Goal: Task Accomplishment & Management: Manage account settings

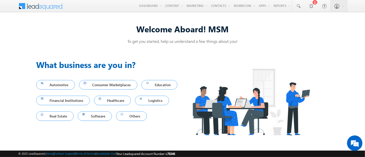
drag, startPoint x: 249, startPoint y: 30, endPoint x: 255, endPoint y: 26, distance: 8.1
click at [255, 26] on div "Welcome Aboard! MSM" at bounding box center [182, 28] width 293 height 11
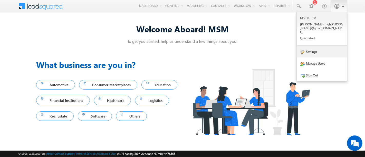
click at [313, 46] on link "Settings" at bounding box center [322, 52] width 50 height 12
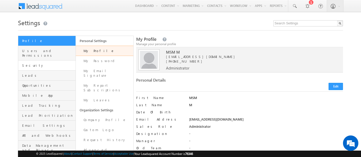
click at [44, 63] on span "Security" at bounding box center [48, 65] width 52 height 5
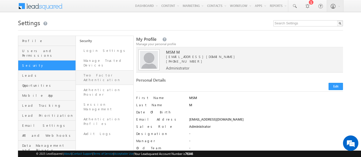
click at [115, 71] on link "Two Factor Authentication" at bounding box center [105, 77] width 58 height 15
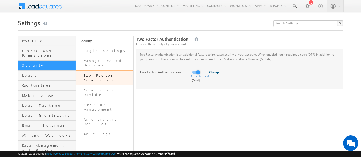
click at [214, 74] on link "Change" at bounding box center [214, 72] width 12 height 4
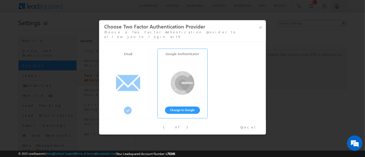
click at [191, 75] on div at bounding box center [183, 83] width 26 height 26
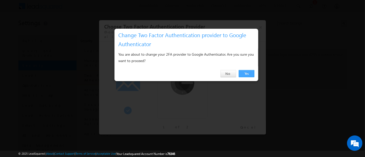
click at [248, 75] on link "Yes" at bounding box center [247, 73] width 16 height 7
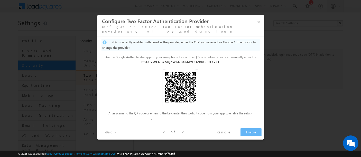
type input "7"
type input "5"
type input "0"
type input "9"
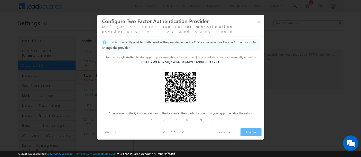
type input "0"
click at [247, 135] on button "Enable" at bounding box center [251, 132] width 21 height 8
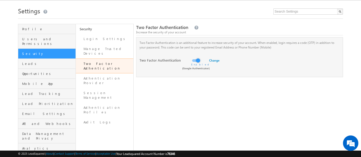
scroll to position [11, 0]
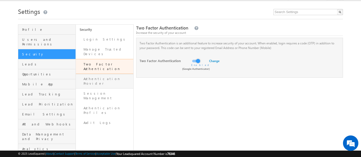
click at [111, 74] on link "Authentication Provider" at bounding box center [105, 81] width 58 height 15
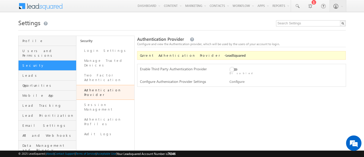
click at [238, 67] on div at bounding box center [242, 71] width 27 height 9
click at [235, 68] on div at bounding box center [242, 71] width 27 height 9
click at [231, 67] on label at bounding box center [234, 67] width 10 height 0
click at [0, 0] on input "checkbox" at bounding box center [0, 0] width 0 height 0
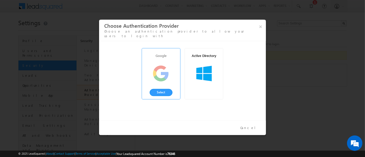
click at [168, 59] on div "Google" at bounding box center [161, 56] width 38 height 15
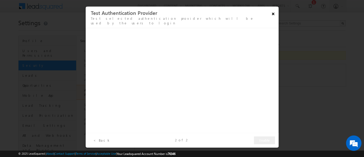
click at [271, 15] on button "×" at bounding box center [273, 13] width 8 height 9
